Goal: Task Accomplishment & Management: Use online tool/utility

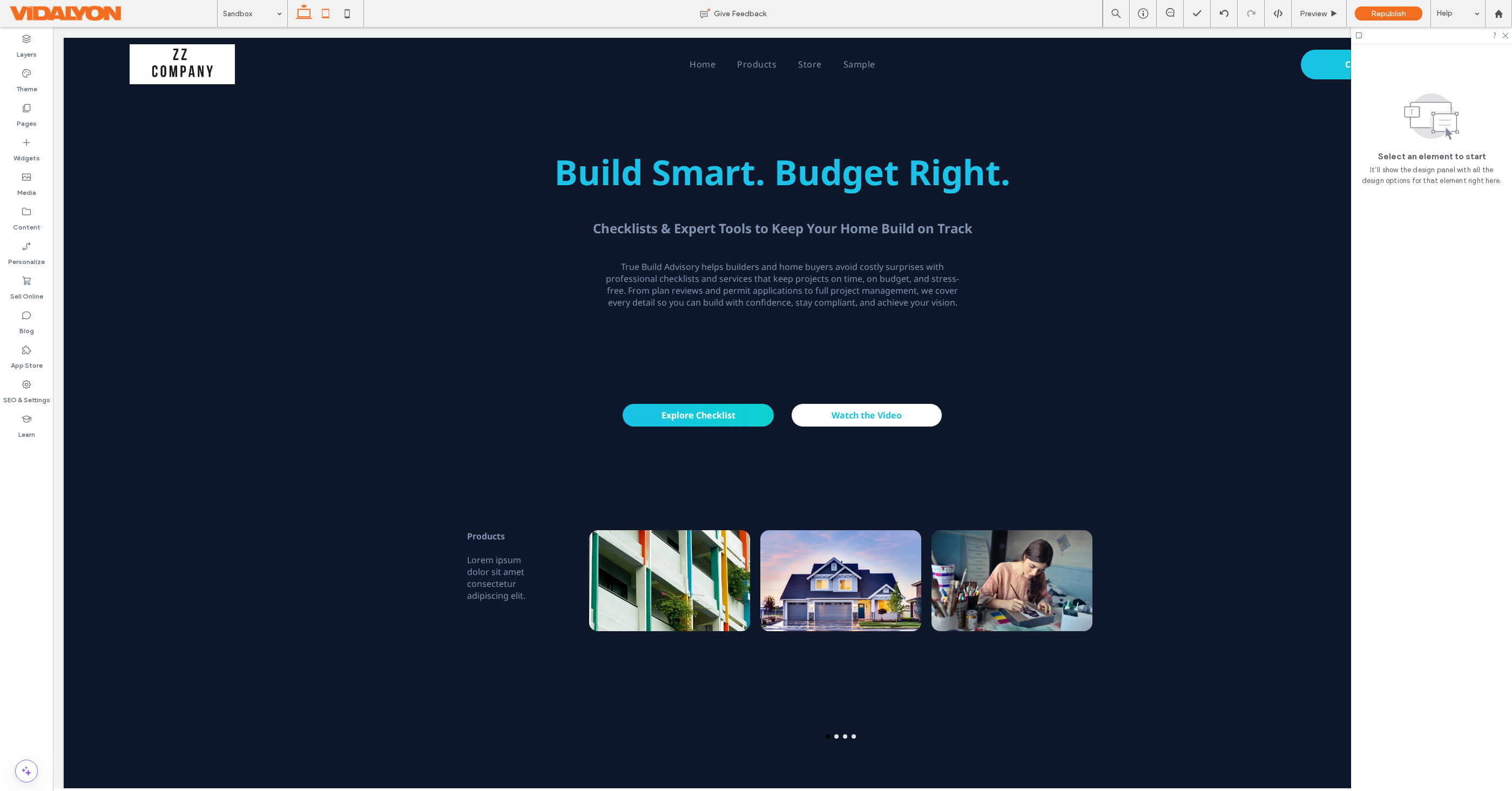
click at [324, 13] on icon at bounding box center [325, 14] width 22 height 22
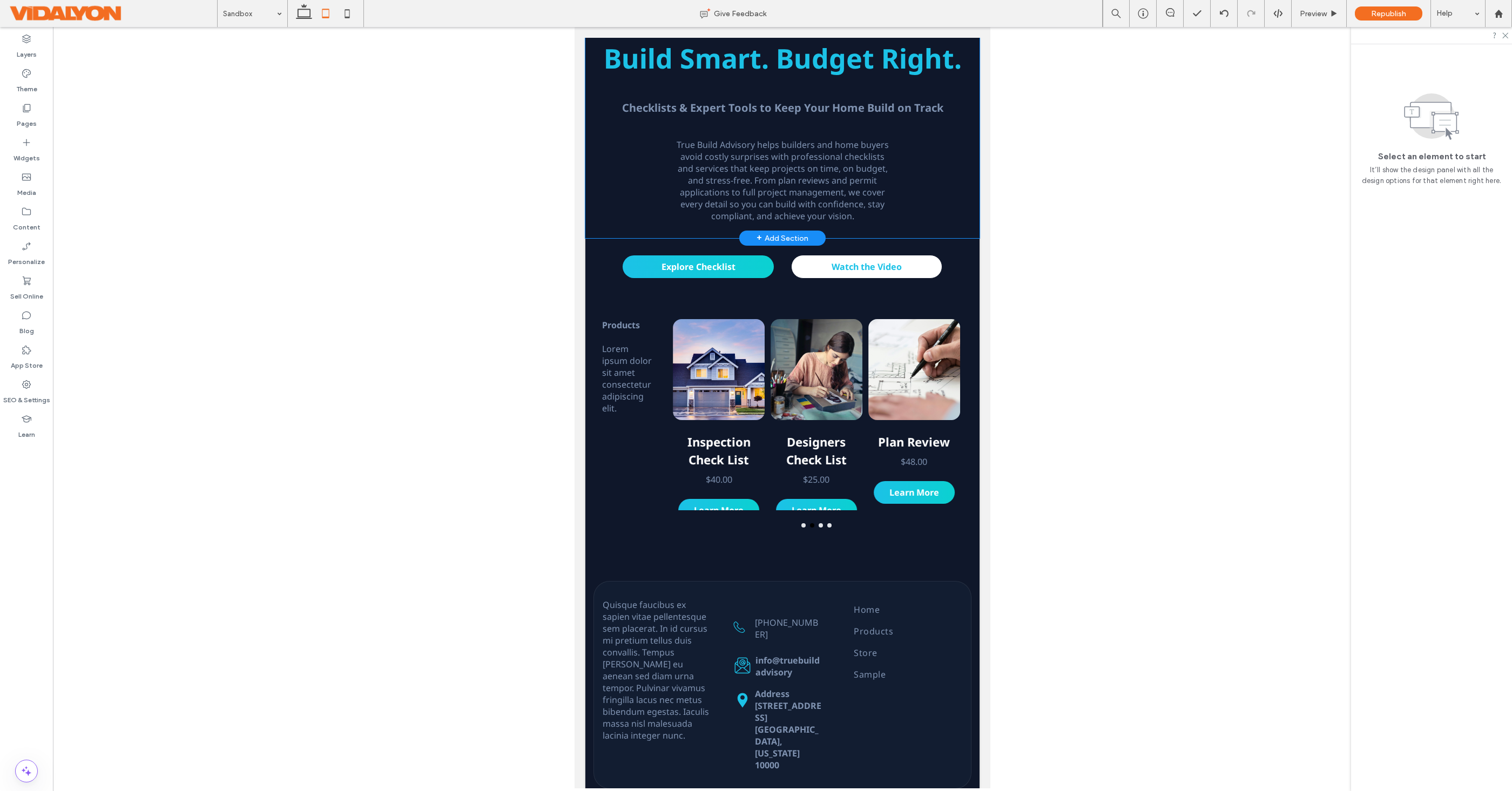
scroll to position [110, 0]
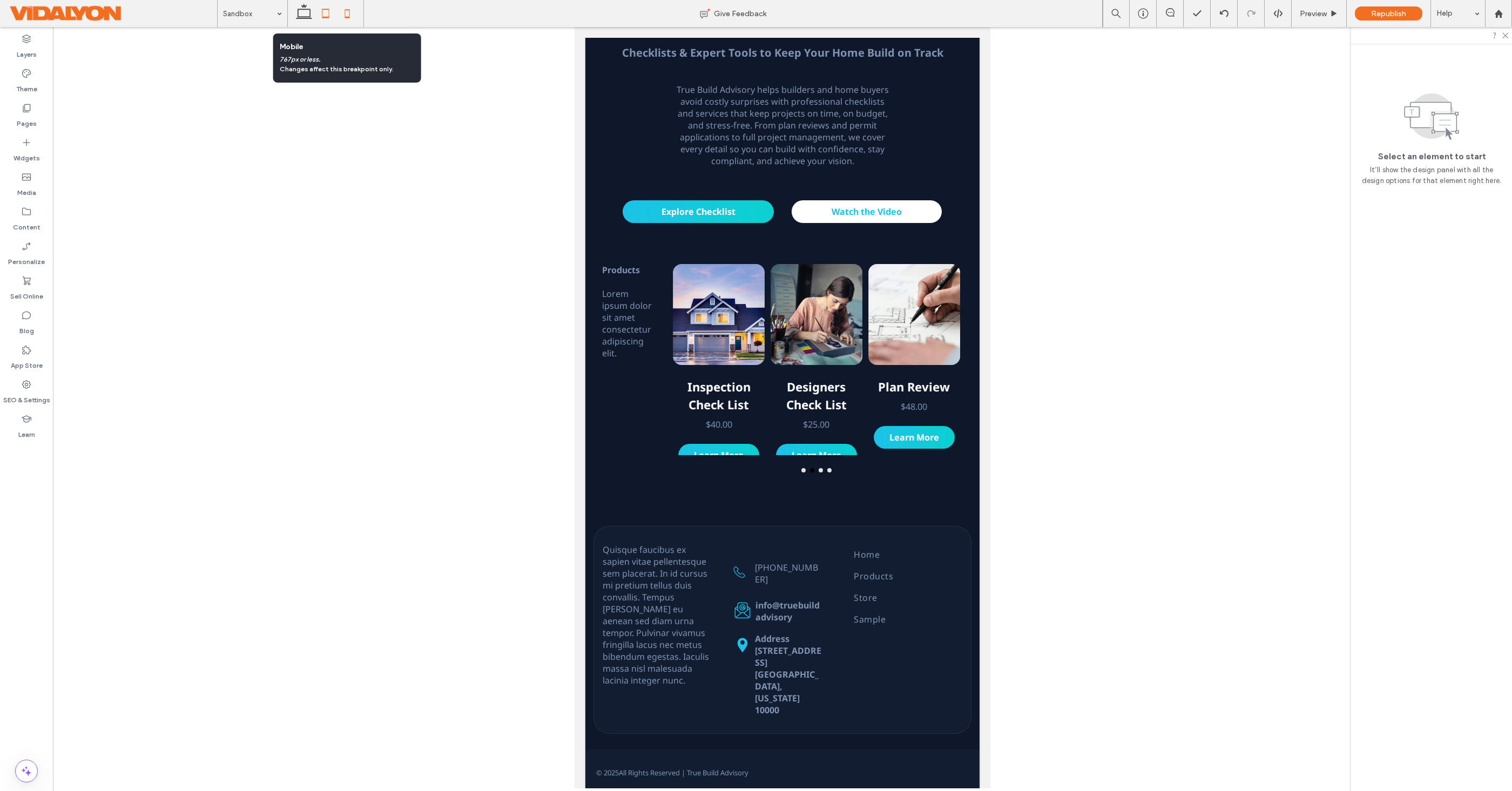
click at [347, 15] on icon at bounding box center [347, 14] width 22 height 22
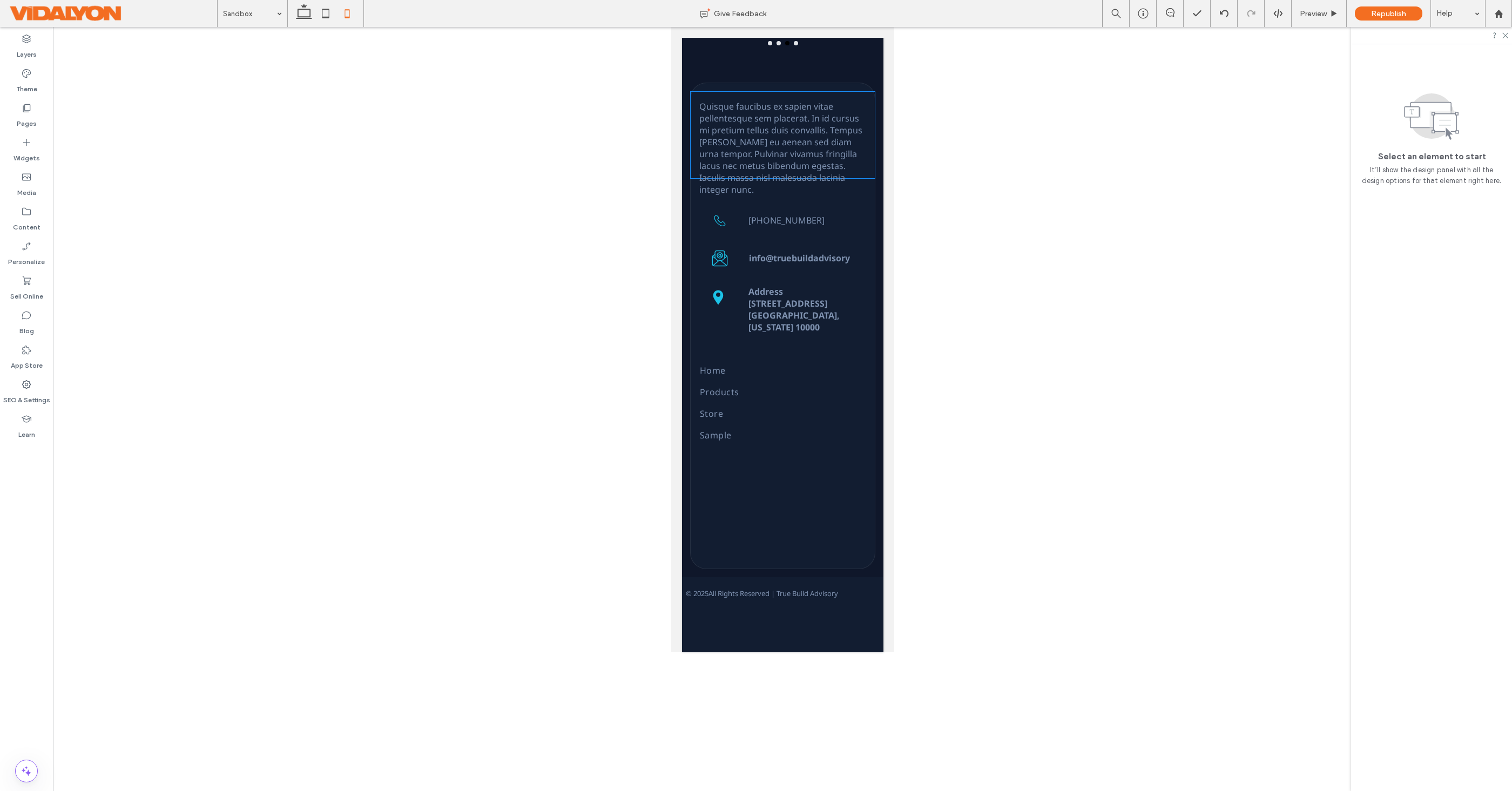
scroll to position [719, 0]
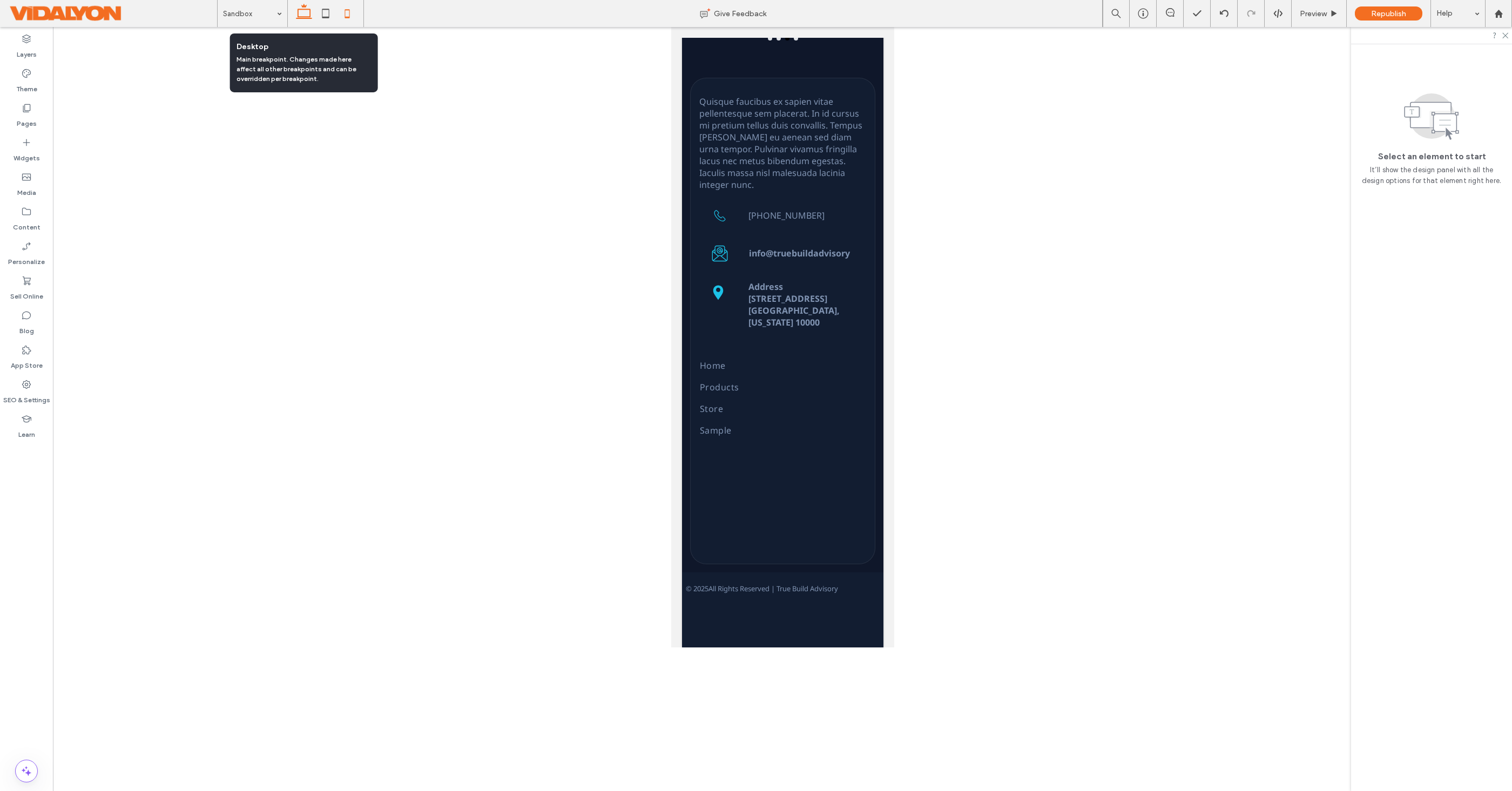
click at [302, 18] on icon at bounding box center [304, 14] width 22 height 22
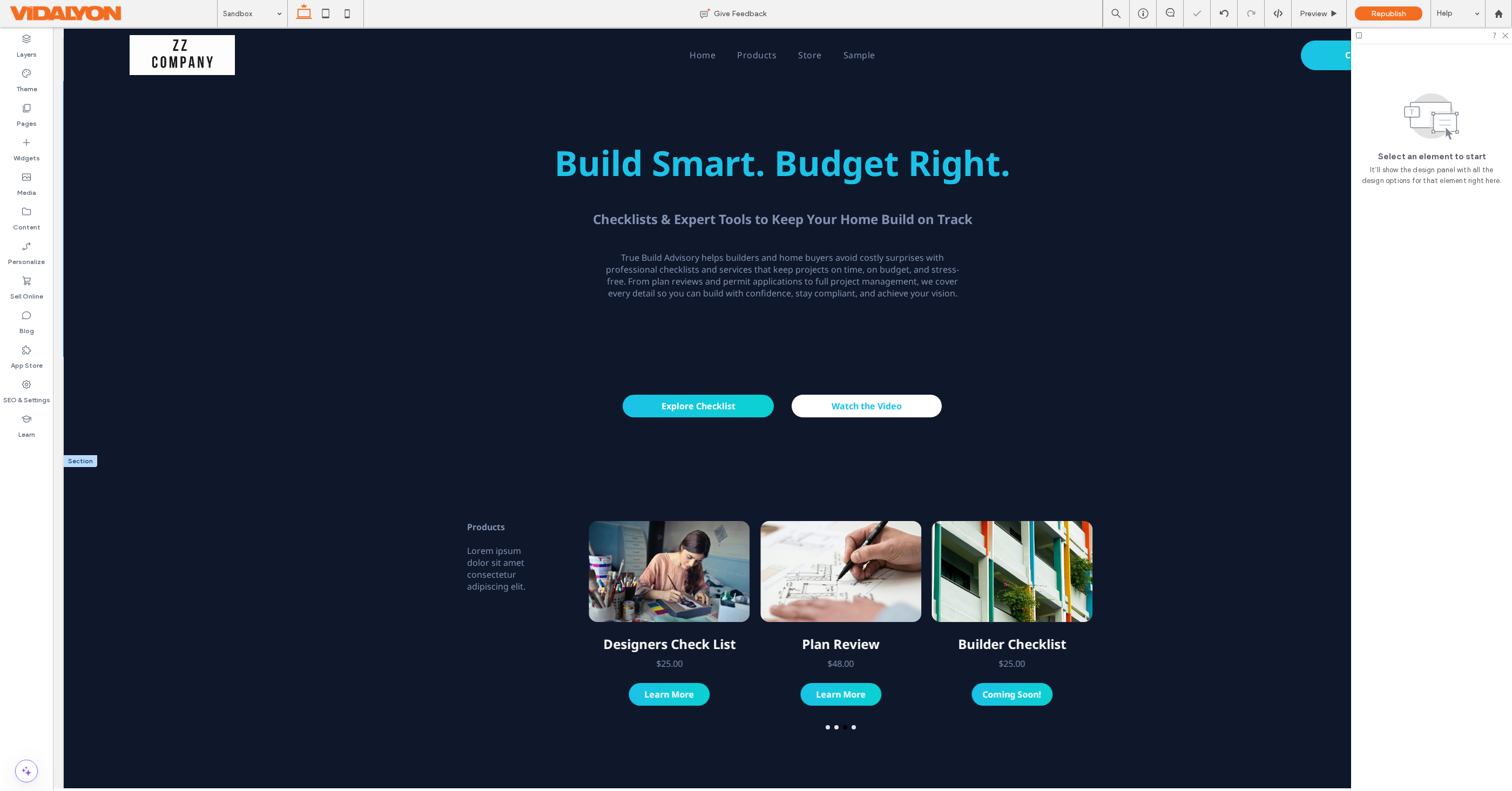
scroll to position [0, 0]
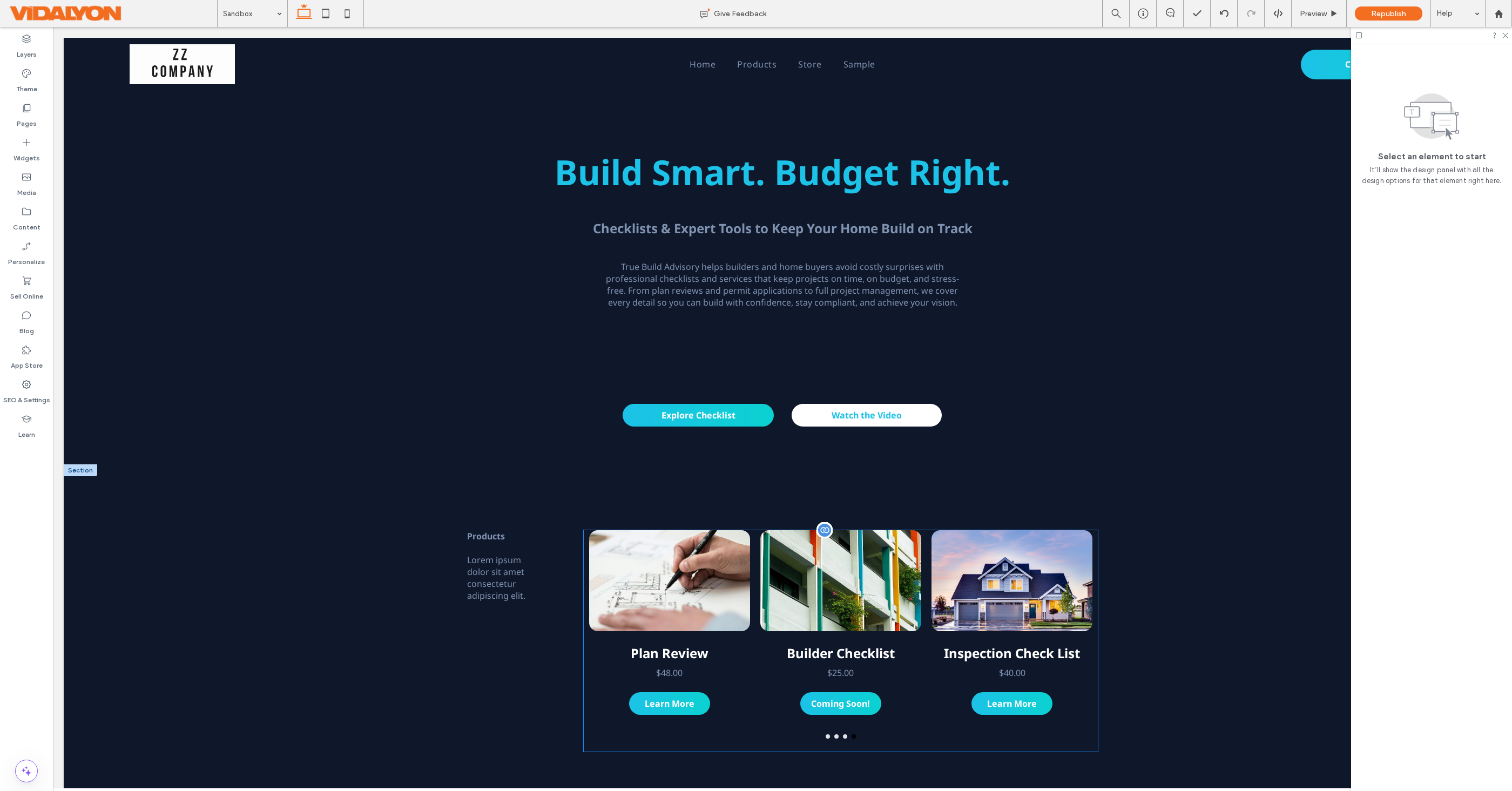
click at [721, 557] on div at bounding box center [670, 581] width 161 height 101
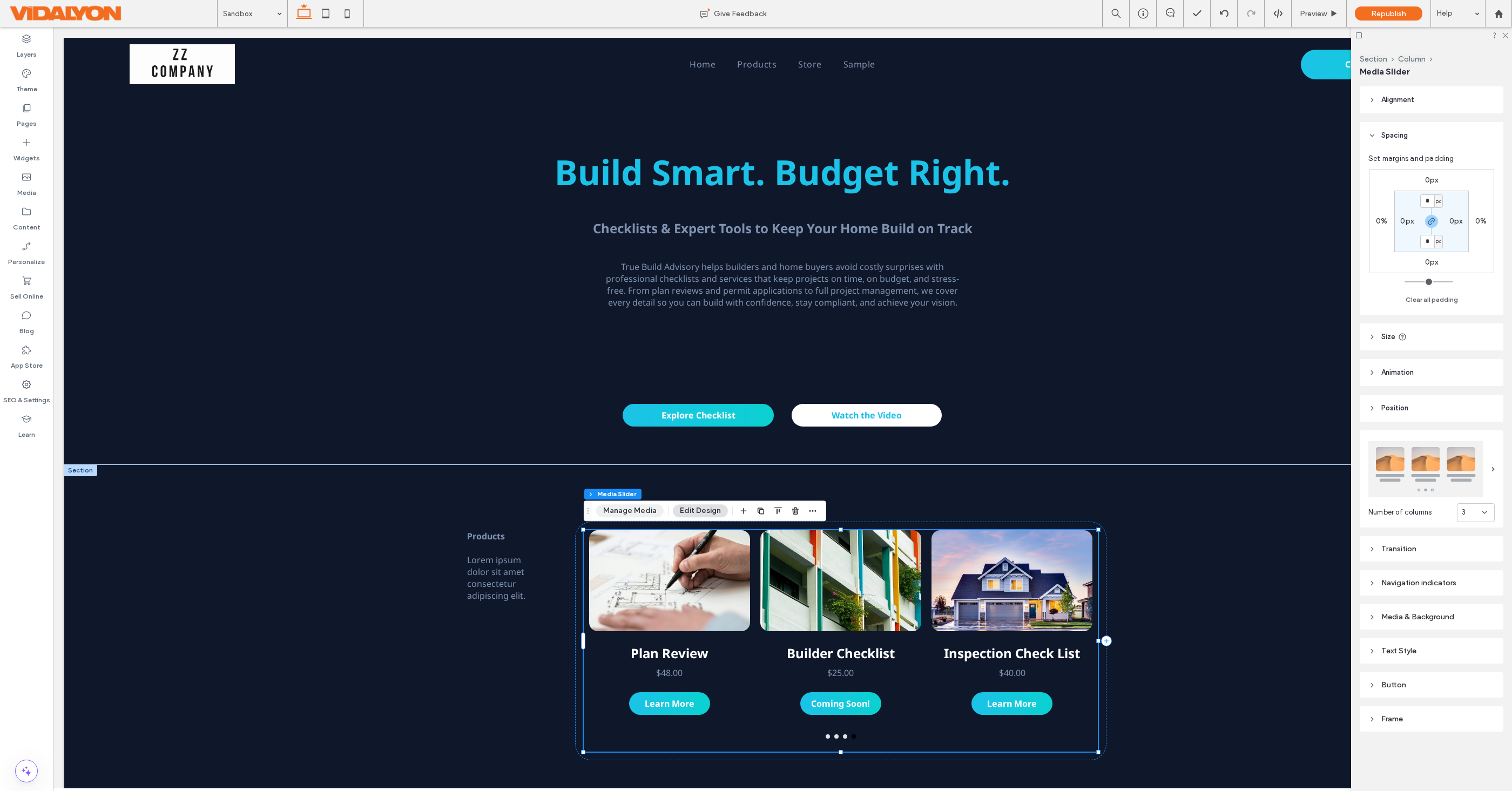
click at [635, 509] on button "Manage Media" at bounding box center [630, 510] width 68 height 13
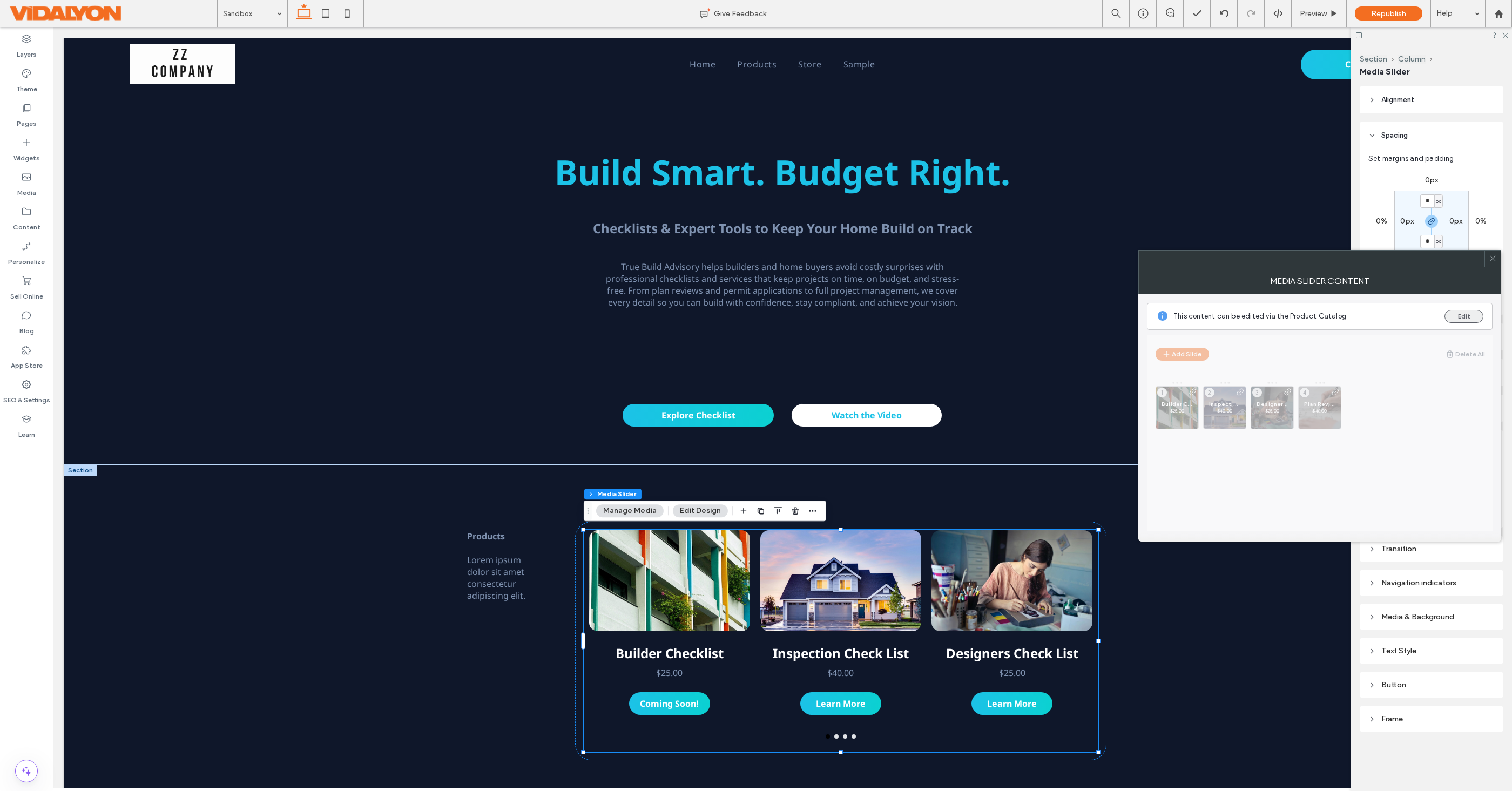
click at [1465, 313] on button "Edit" at bounding box center [1464, 315] width 39 height 13
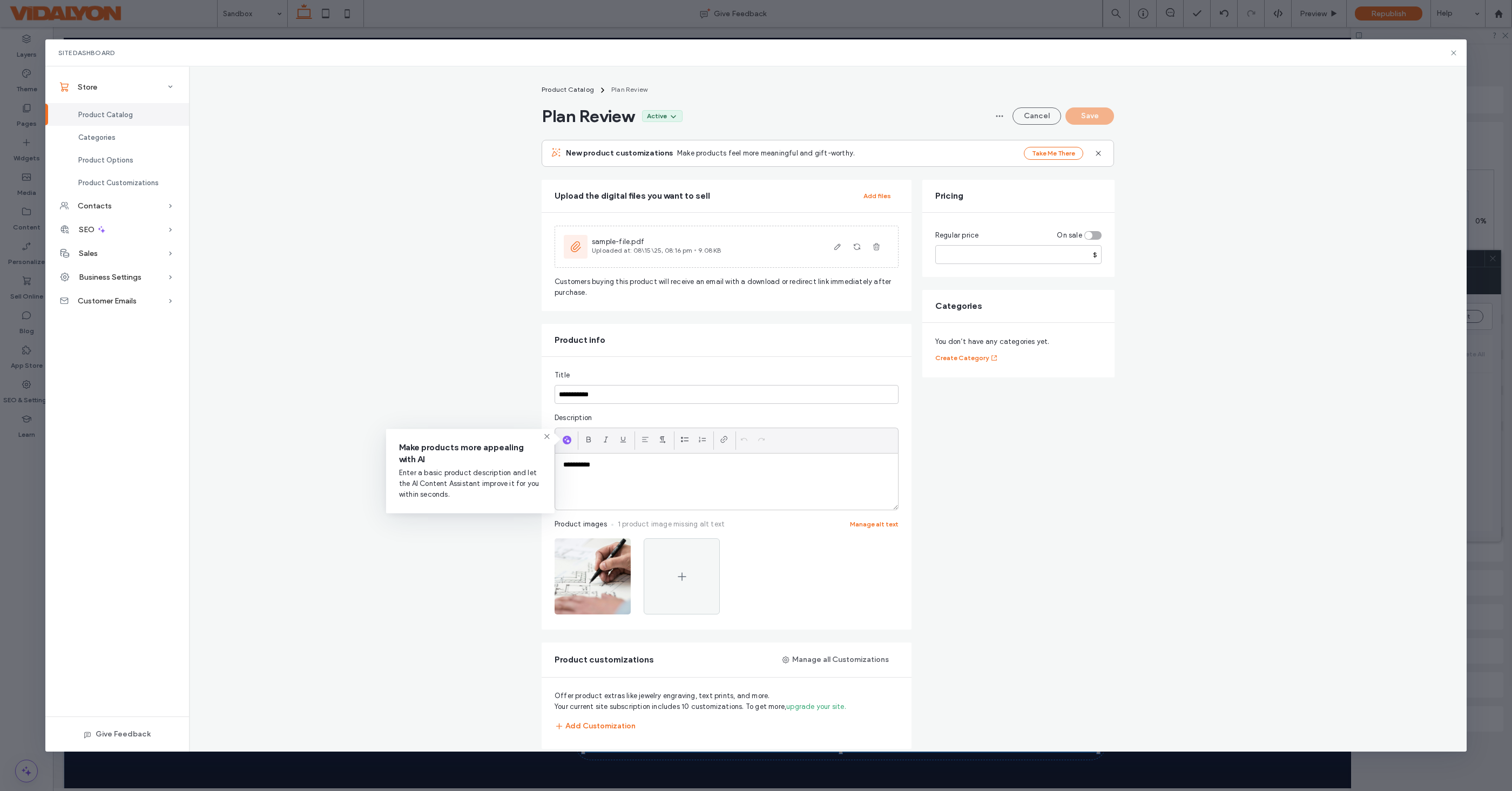
click at [546, 436] on use at bounding box center [546, 436] width 5 height 5
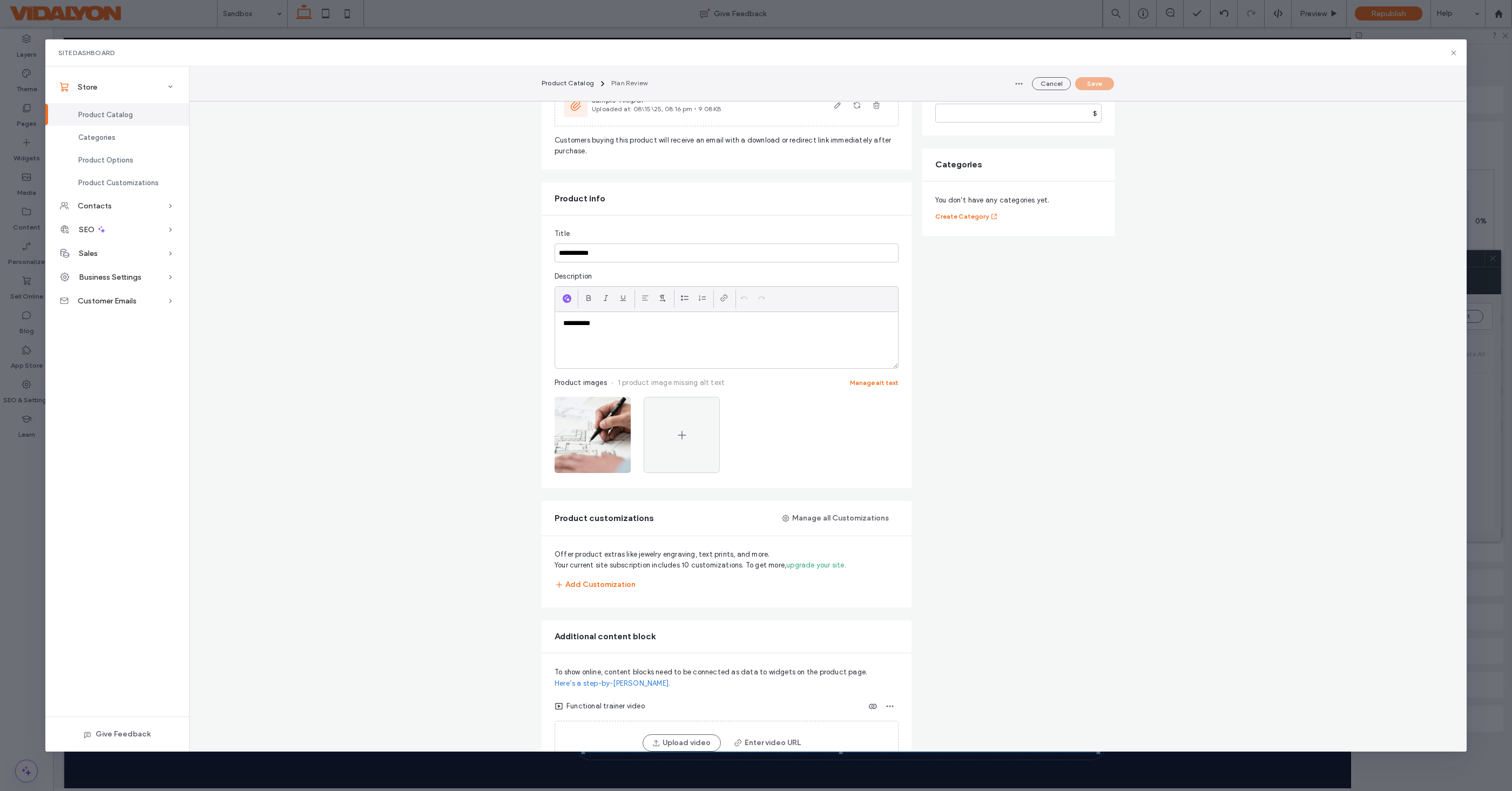
scroll to position [145, 0]
click at [597, 422] on img at bounding box center [591, 430] width 76 height 76
click at [575, 444] on img at bounding box center [591, 430] width 76 height 76
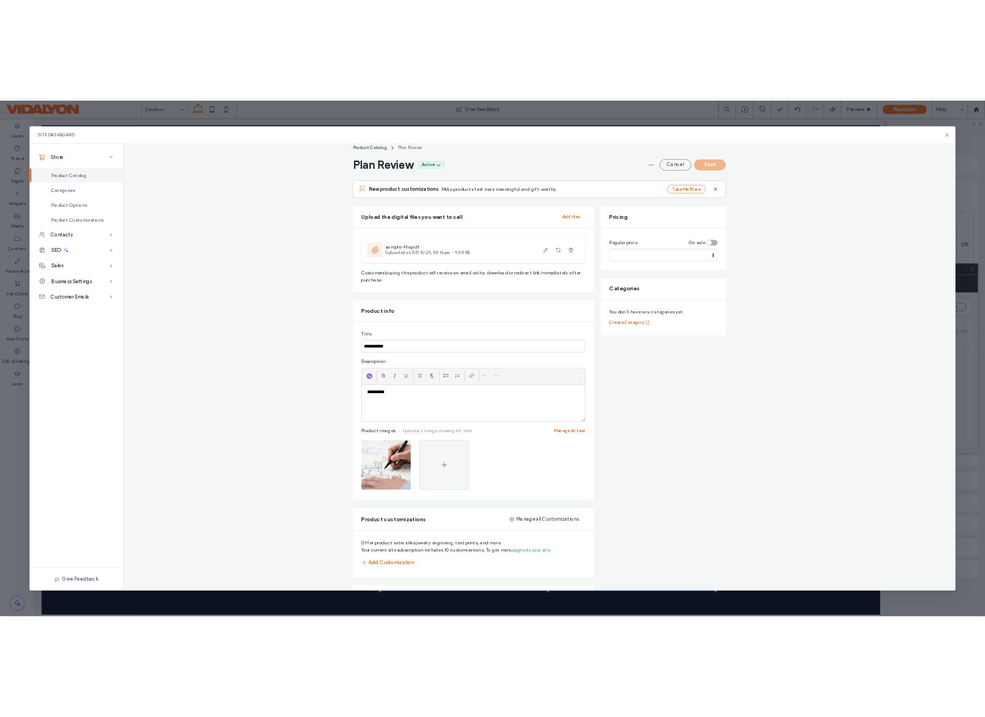
scroll to position [0, 0]
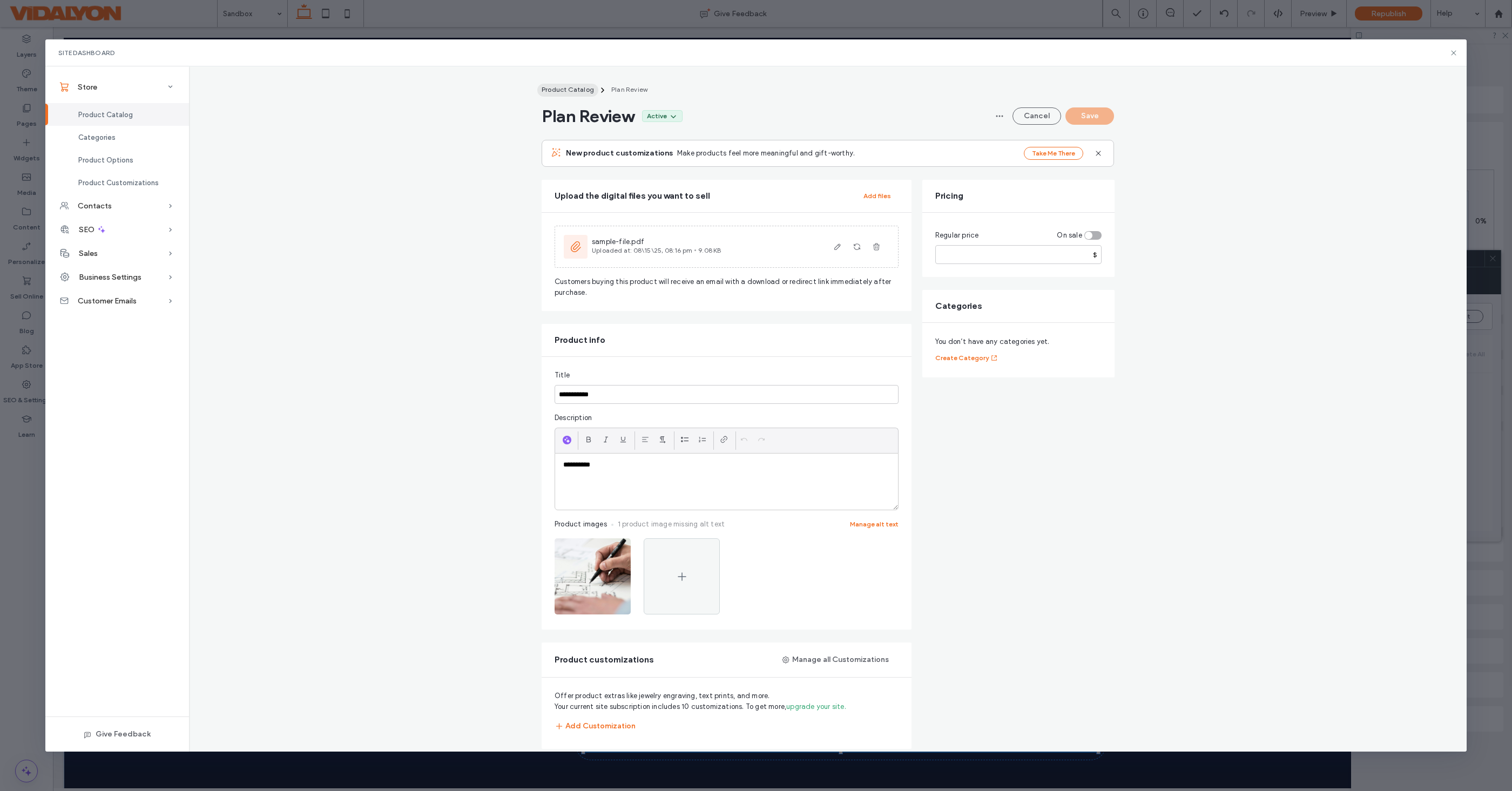
click at [561, 92] on span "Product Catalog" at bounding box center [567, 89] width 52 height 8
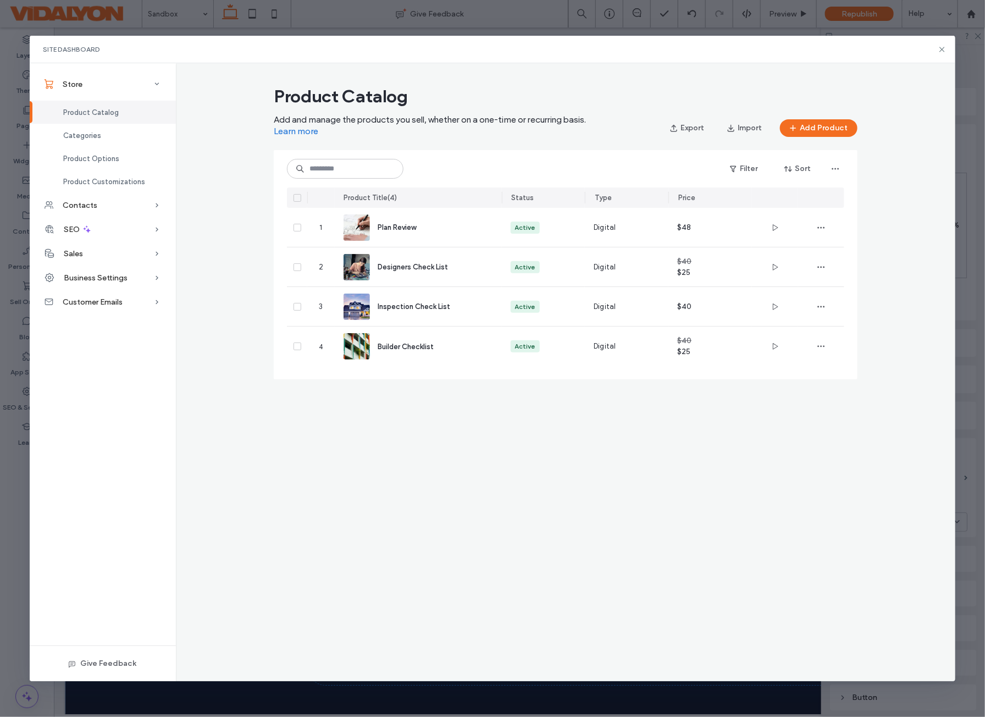
click at [943, 47] on icon at bounding box center [942, 49] width 9 height 9
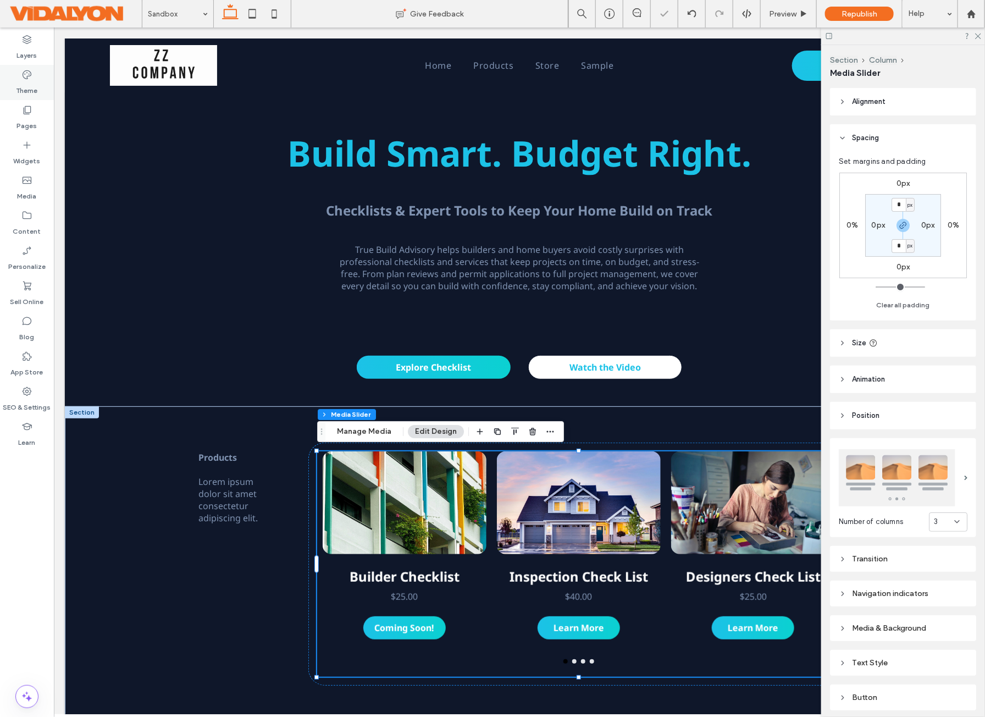
click at [29, 81] on label "Theme" at bounding box center [26, 87] width 21 height 15
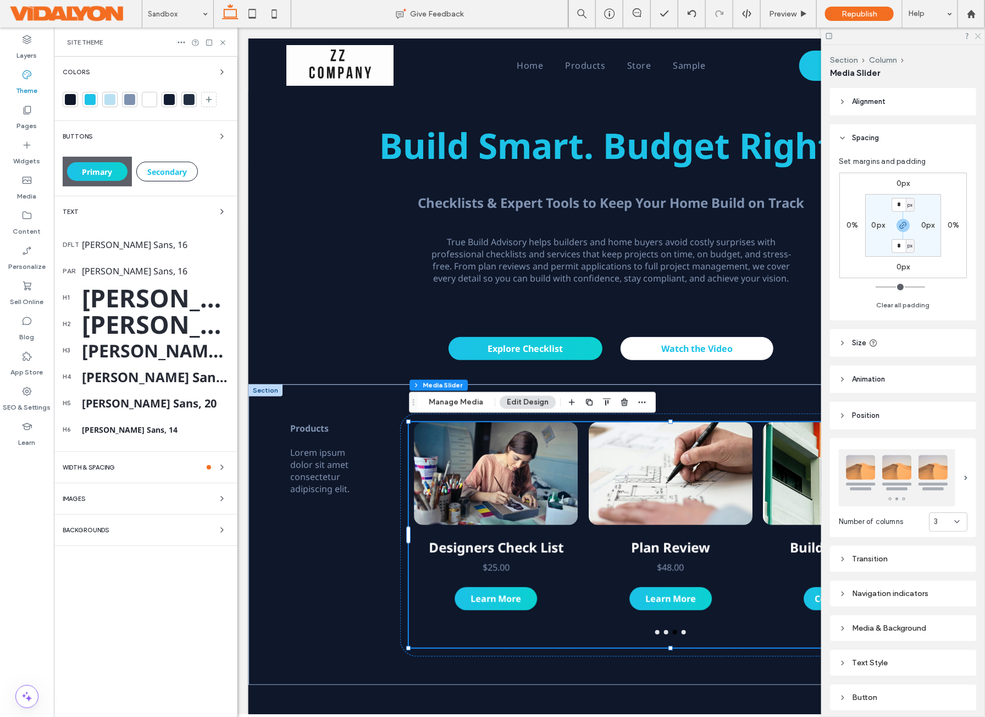
click at [977, 36] on use at bounding box center [978, 37] width 6 height 6
